Goal: Information Seeking & Learning: Compare options

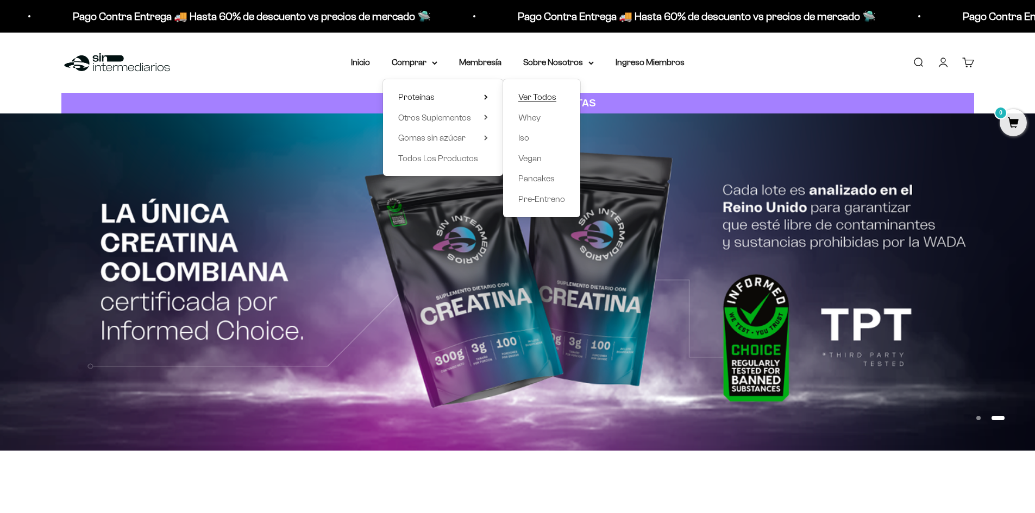
click at [550, 98] on span "Ver Todos" at bounding box center [537, 96] width 38 height 9
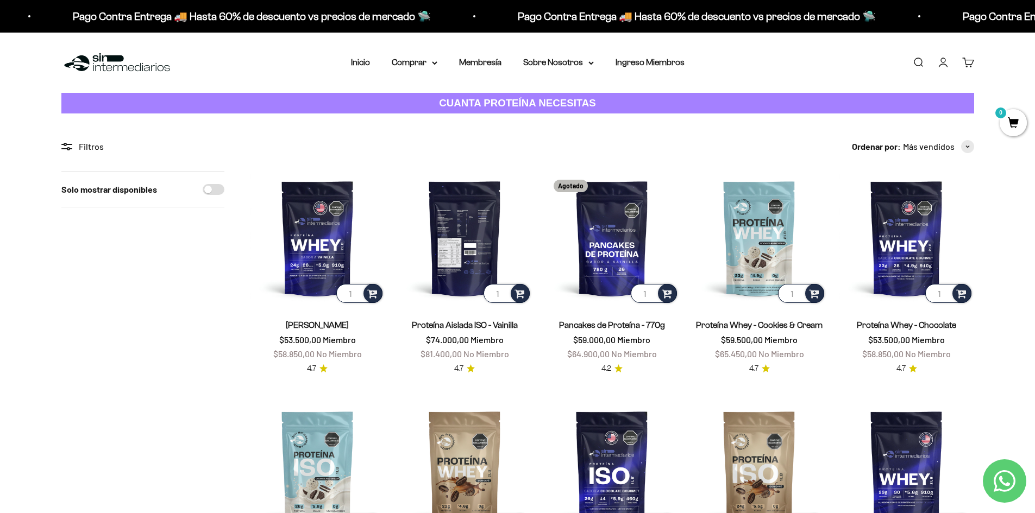
click at [439, 218] on img at bounding box center [465, 238] width 134 height 134
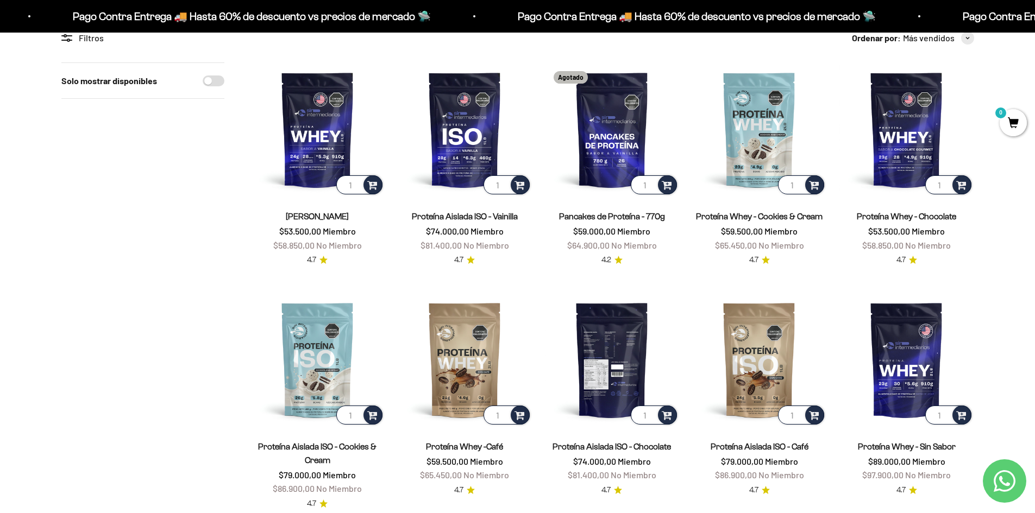
scroll to position [163, 0]
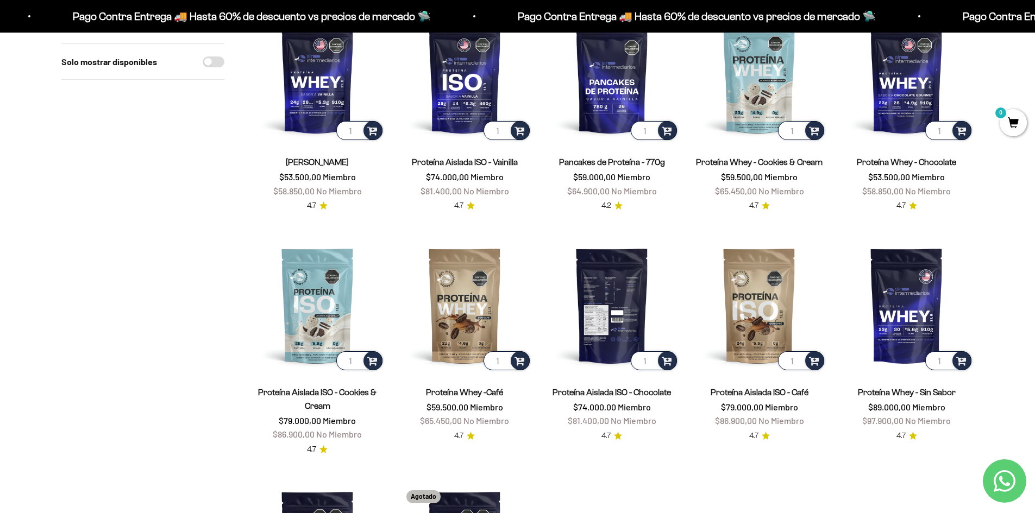
click at [625, 319] on img at bounding box center [612, 306] width 134 height 134
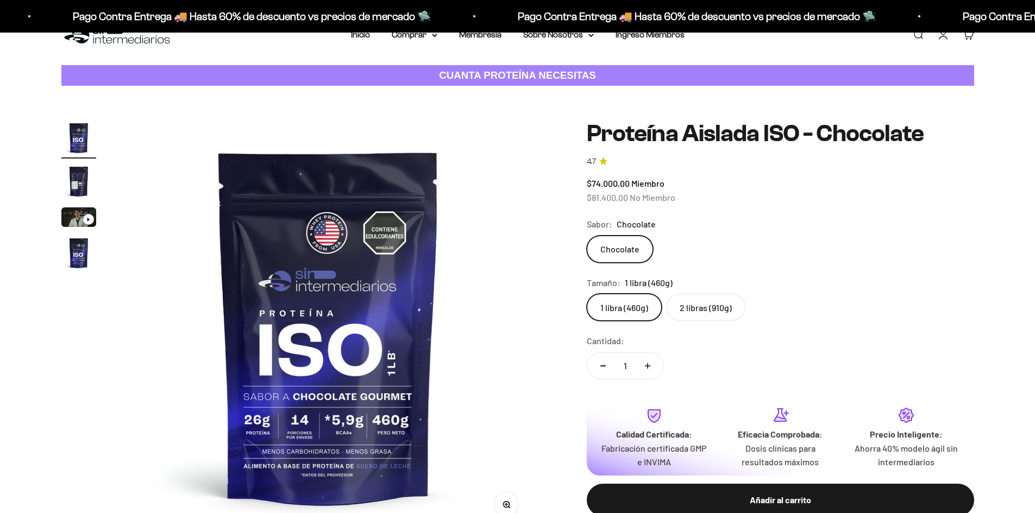
scroll to position [54, 0]
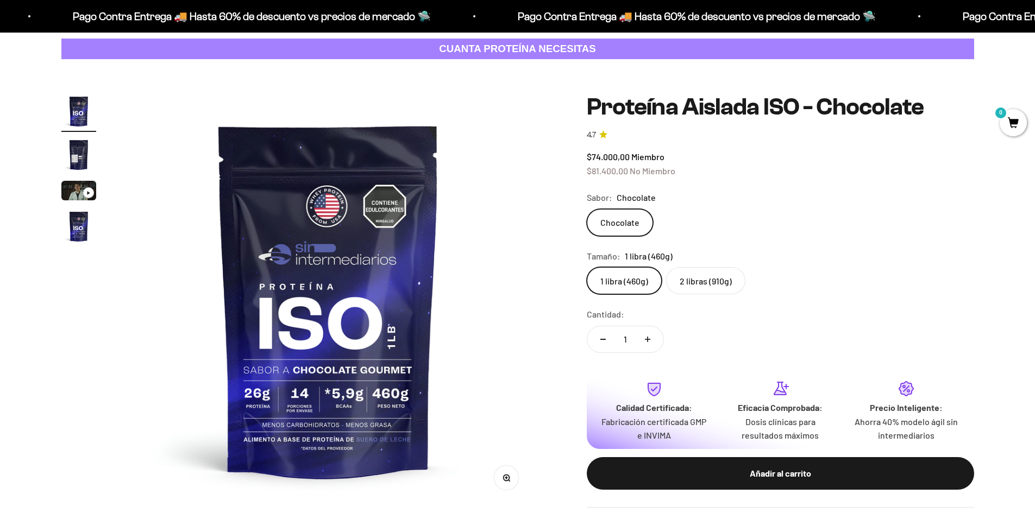
click at [719, 289] on label "2 libras (910g)" at bounding box center [705, 280] width 79 height 27
click at [587, 267] on input "2 libras (910g)" at bounding box center [586, 267] width 1 height 1
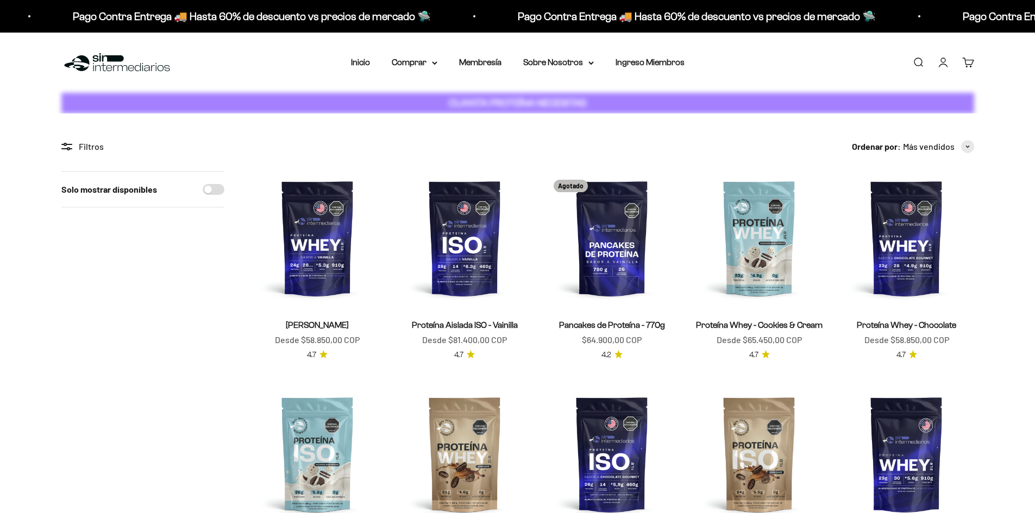
scroll to position [163, 0]
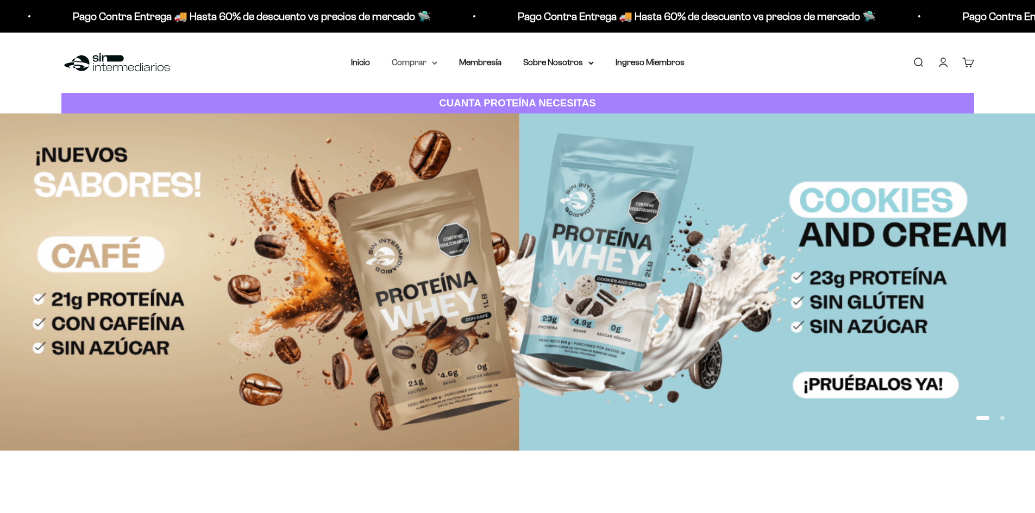
click at [425, 62] on summary "Comprar" at bounding box center [415, 62] width 46 height 14
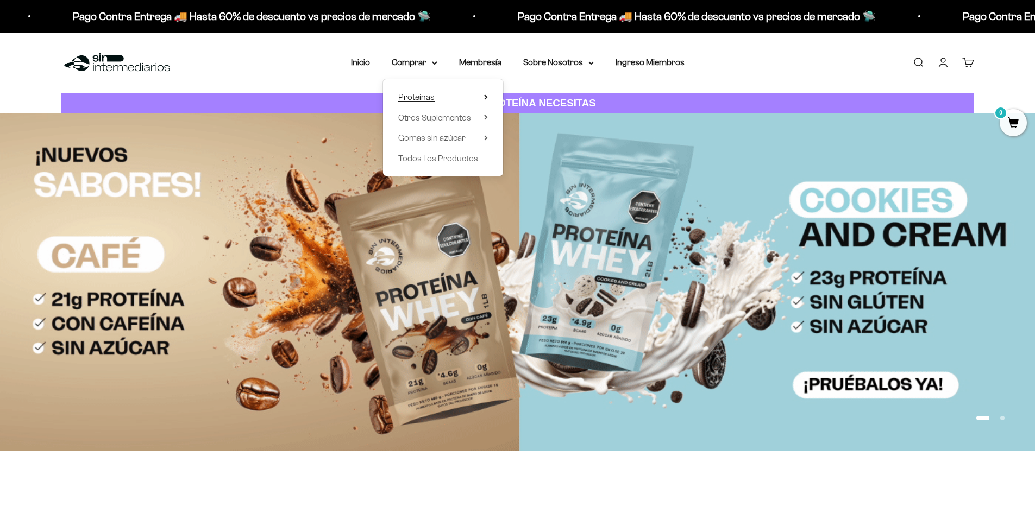
click at [425, 96] on span "Proteínas" at bounding box center [416, 96] width 36 height 9
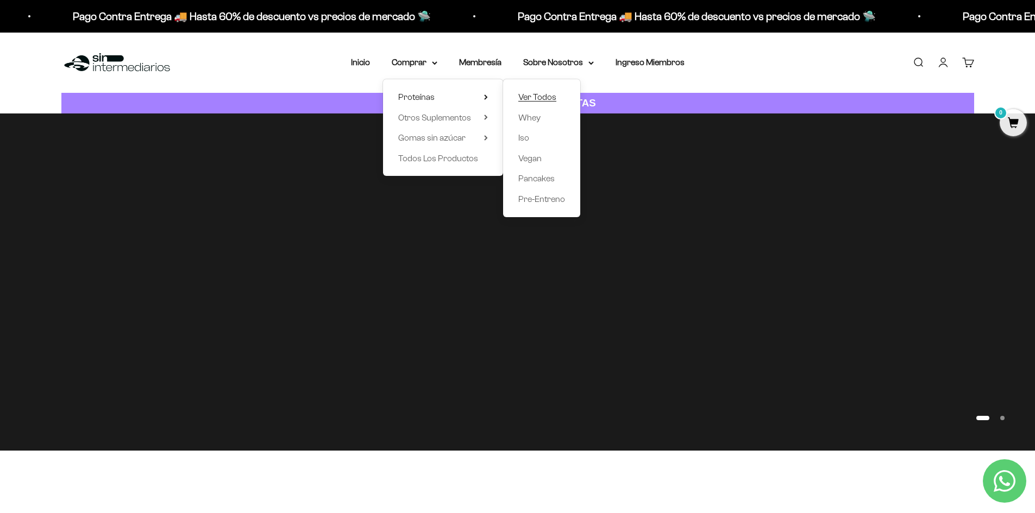
click at [547, 96] on span "Ver Todos" at bounding box center [537, 96] width 38 height 9
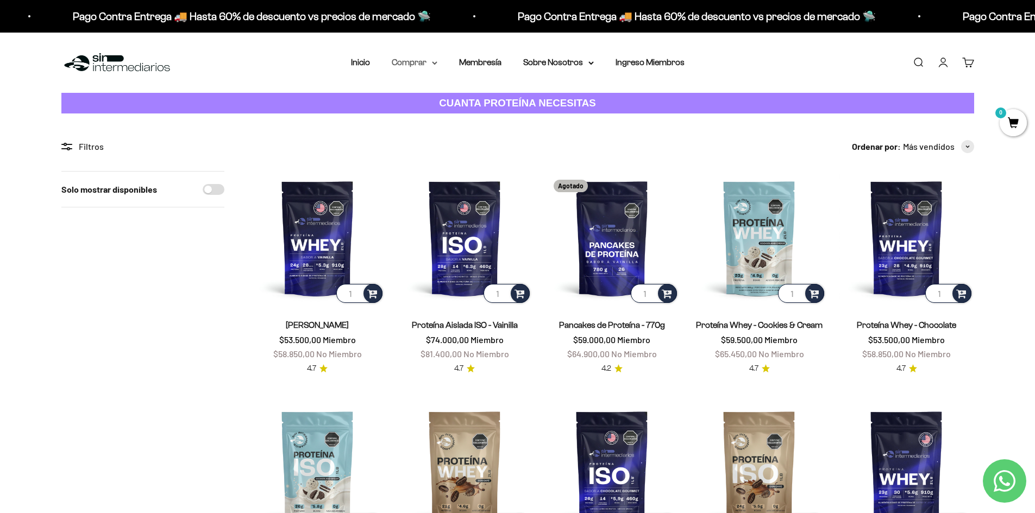
click at [424, 62] on summary "Comprar" at bounding box center [415, 62] width 46 height 14
click at [407, 122] on span "Otros Suplementos" at bounding box center [434, 117] width 73 height 9
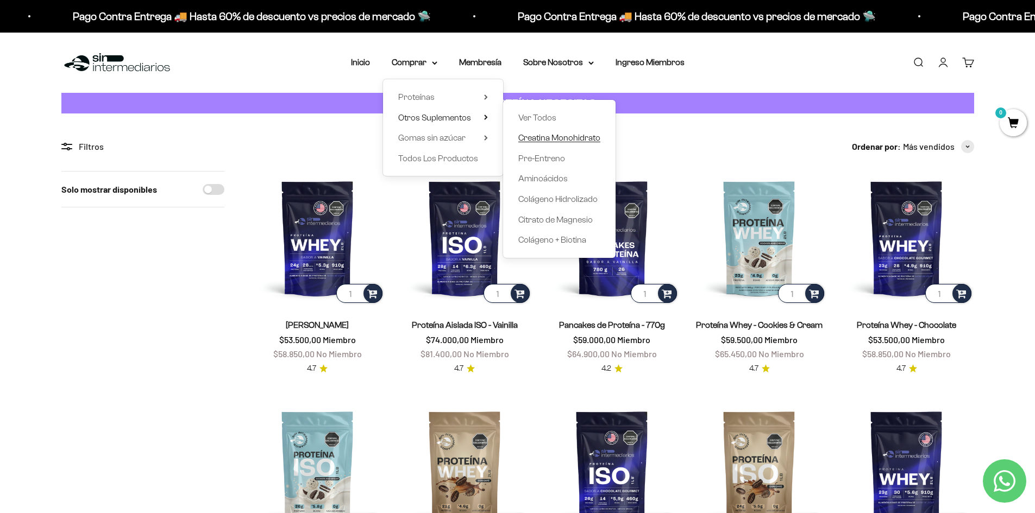
click at [545, 142] on span "Creatina Monohidrato" at bounding box center [559, 137] width 82 height 9
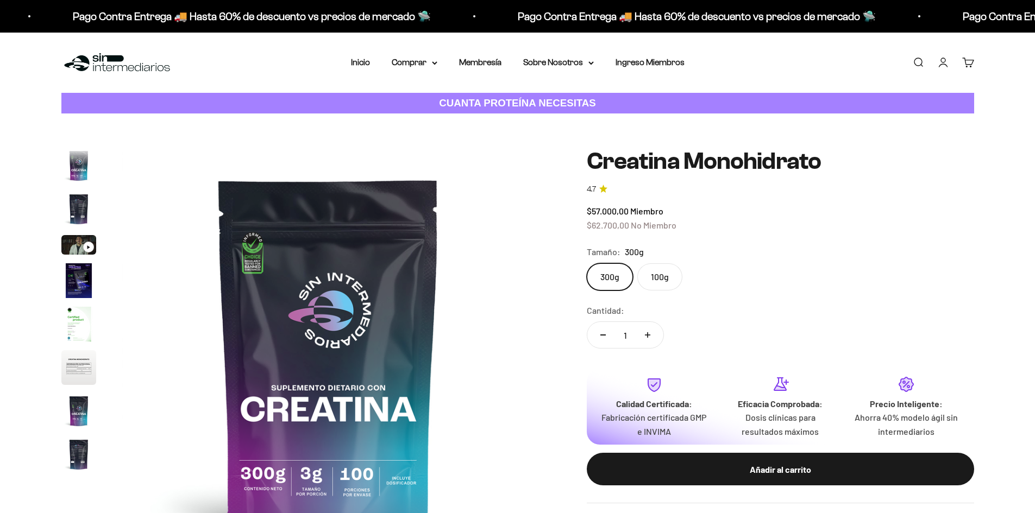
scroll to position [45, 0]
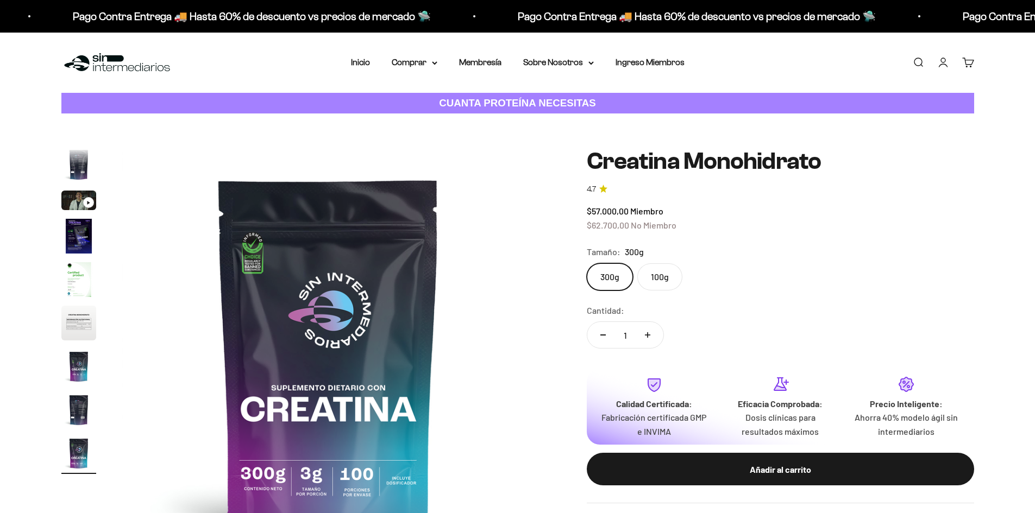
click at [655, 277] on label "100g" at bounding box center [659, 277] width 45 height 27
click at [587, 264] on input "100g" at bounding box center [586, 263] width 1 height 1
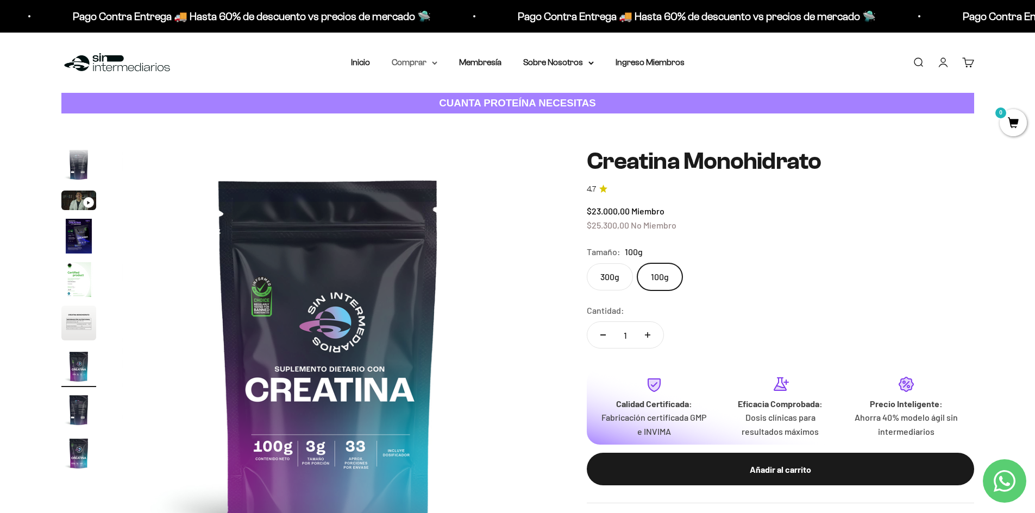
click at [410, 67] on summary "Comprar" at bounding box center [415, 62] width 46 height 14
click at [438, 121] on span "Otros Suplementos" at bounding box center [434, 117] width 73 height 9
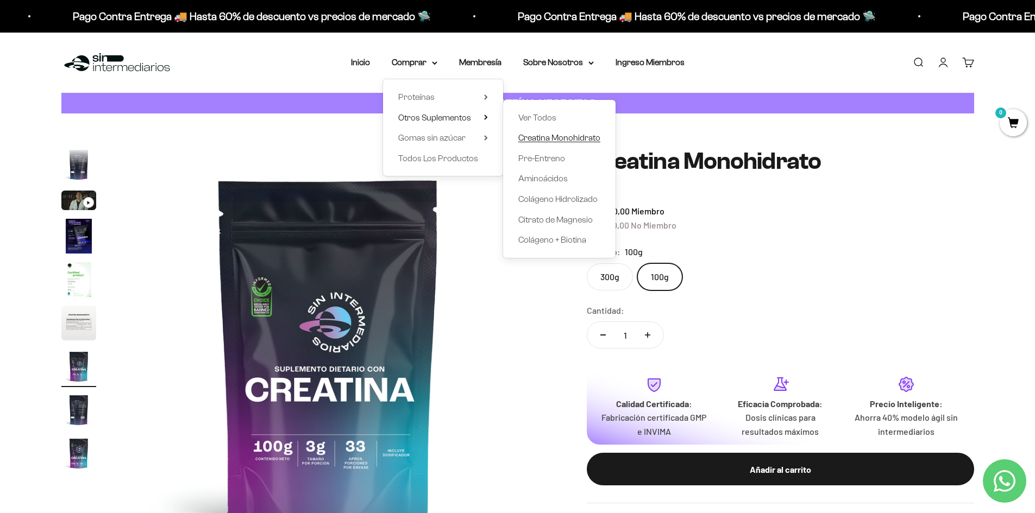
click at [545, 139] on span "Creatina Monohidrato" at bounding box center [559, 137] width 82 height 9
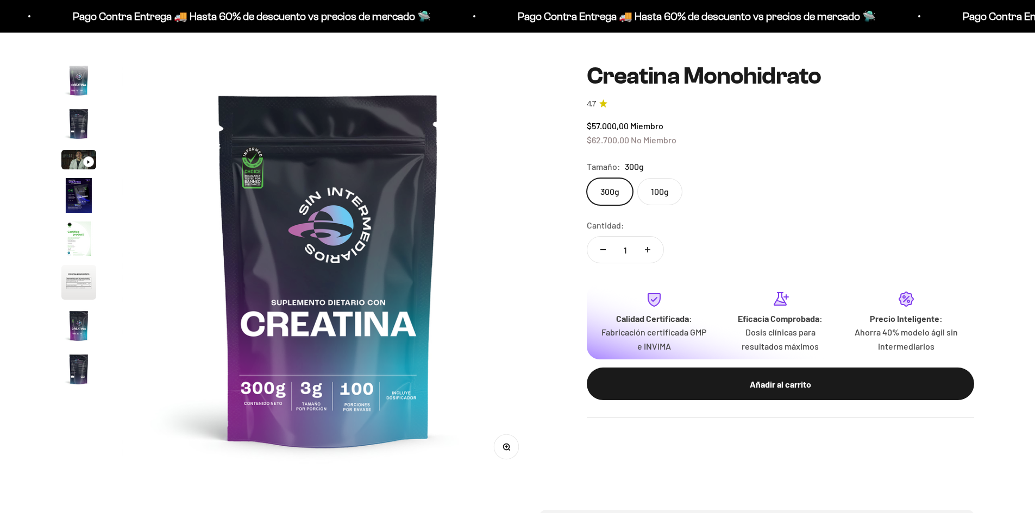
click at [647, 205] on label "100g" at bounding box center [659, 191] width 45 height 27
click at [587, 178] on input "100g" at bounding box center [586, 178] width 1 height 1
radio input "true"
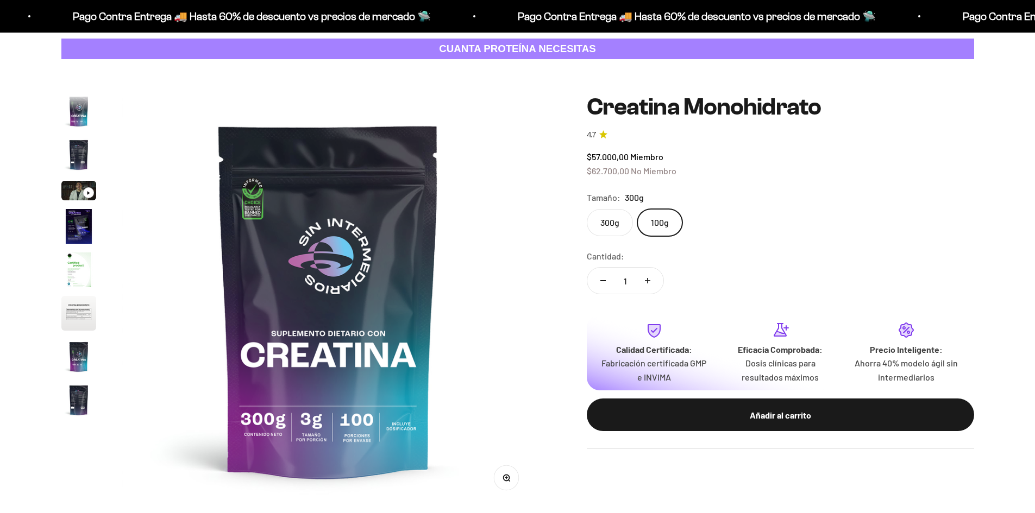
scroll to position [45, 0]
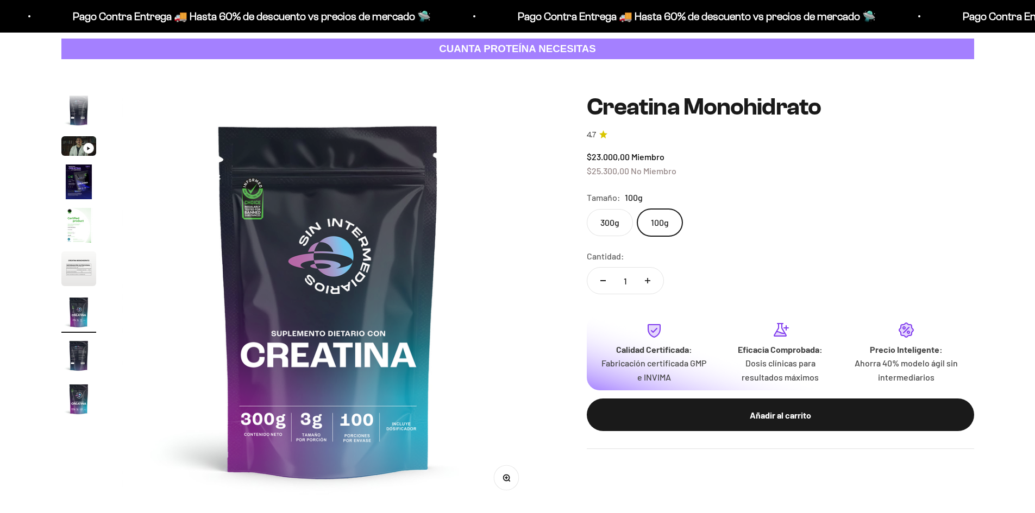
scroll to position [0, 2553]
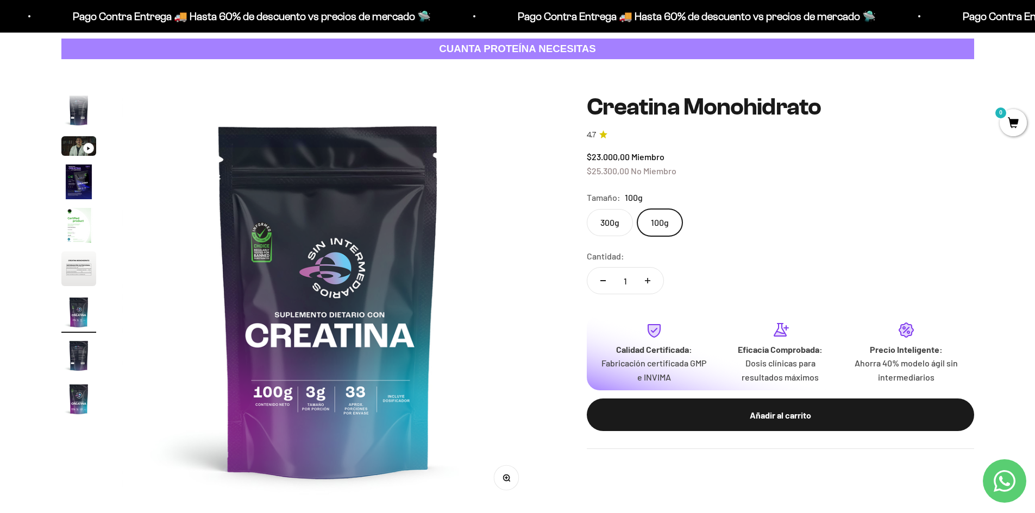
click at [633, 221] on div "300g 100g" at bounding box center [780, 222] width 387 height 27
click at [624, 227] on label "300g" at bounding box center [610, 222] width 46 height 27
click at [587, 209] on input "300g" at bounding box center [586, 209] width 1 height 1
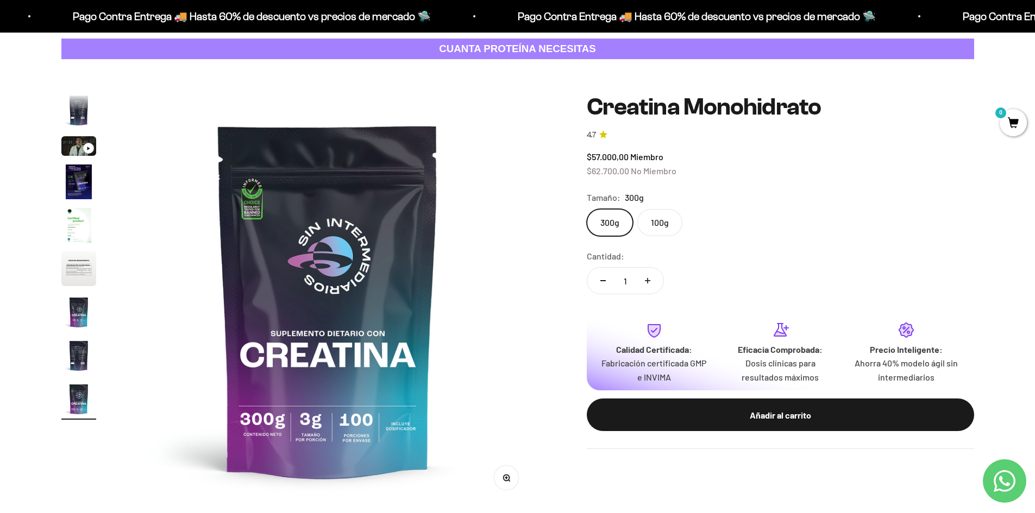
scroll to position [0, 3404]
click at [656, 222] on label "100g" at bounding box center [659, 222] width 45 height 27
click at [587, 209] on input "100g" at bounding box center [586, 209] width 1 height 1
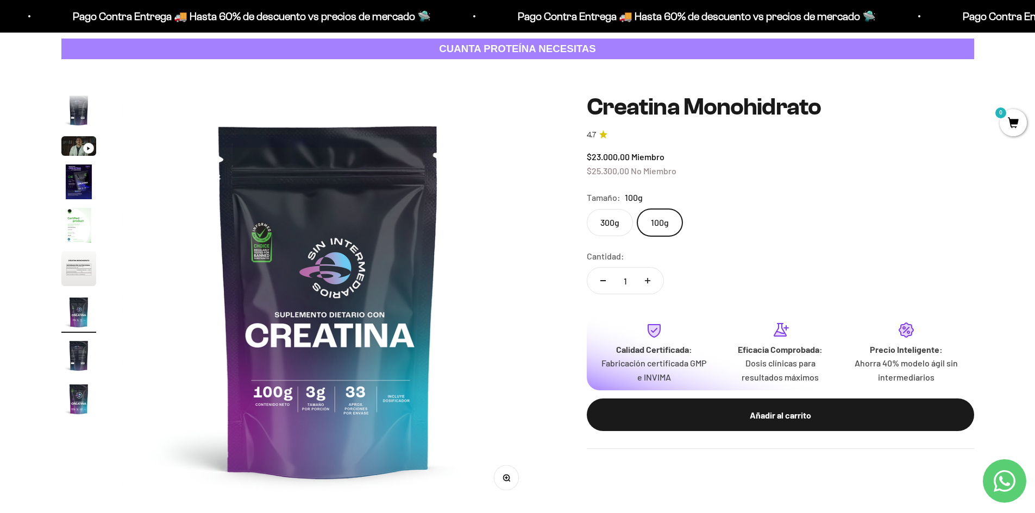
drag, startPoint x: 607, startPoint y: 217, endPoint x: 600, endPoint y: 229, distance: 14.2
click at [608, 217] on label "300g" at bounding box center [610, 222] width 46 height 27
click at [587, 209] on input "300g" at bounding box center [586, 209] width 1 height 1
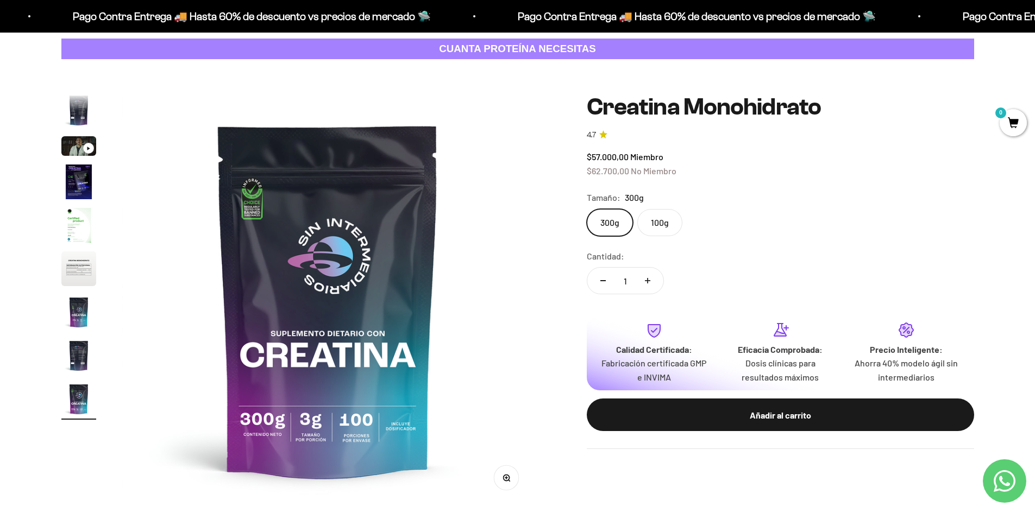
scroll to position [0, 3404]
